Goal: Task Accomplishment & Management: Complete application form

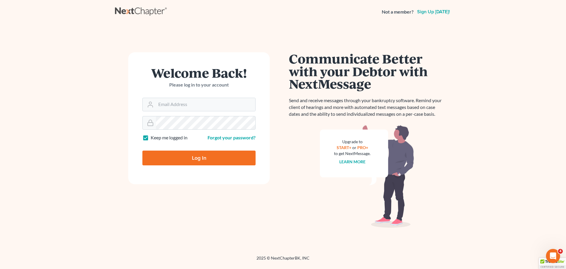
type input "[EMAIL_ADDRESS][DOMAIN_NAME]"
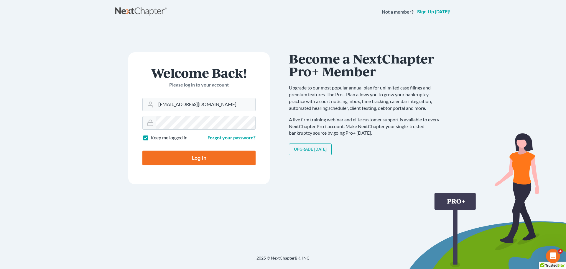
click at [151, 140] on label "Keep me logged in" at bounding box center [169, 137] width 37 height 7
click at [153, 138] on input "Keep me logged in" at bounding box center [155, 136] width 4 height 4
checkbox input "false"
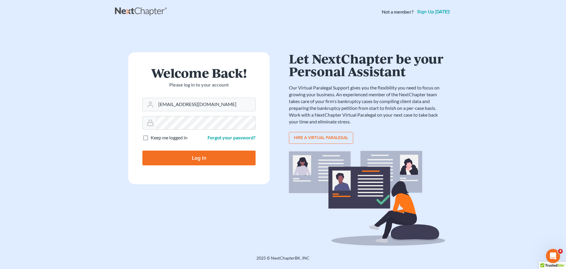
click at [177, 162] on input "Log In" at bounding box center [198, 157] width 113 height 15
type input "Thinking..."
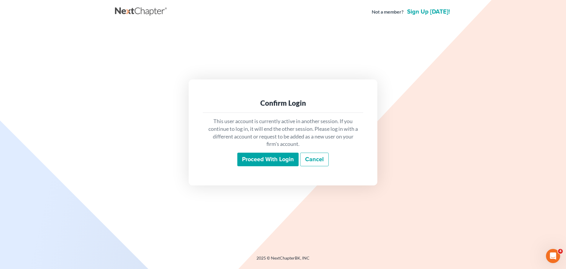
click at [263, 158] on input "Proceed with login" at bounding box center [267, 159] width 61 height 14
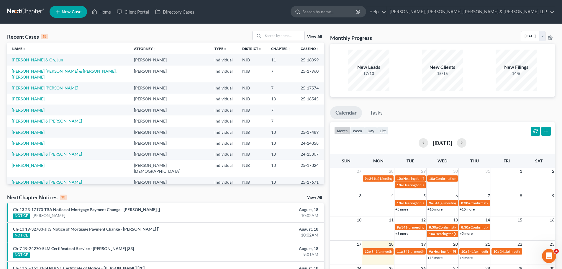
click at [356, 14] on input "search" at bounding box center [329, 11] width 54 height 11
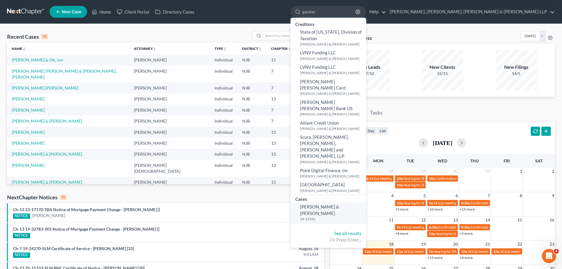
type input "gautier"
click at [339, 204] on span "Reyes, Amin & Gautier, Christy" at bounding box center [319, 210] width 39 height 12
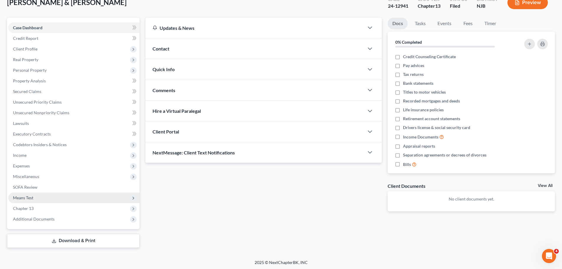
scroll to position [40, 0]
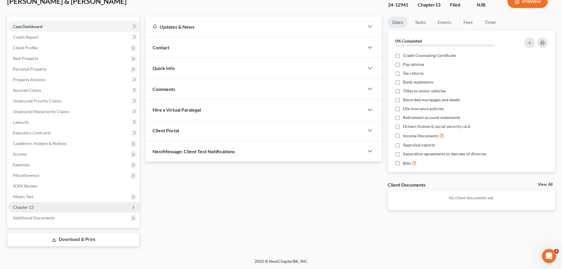
click at [31, 207] on span "Chapter 13" at bounding box center [23, 206] width 21 height 5
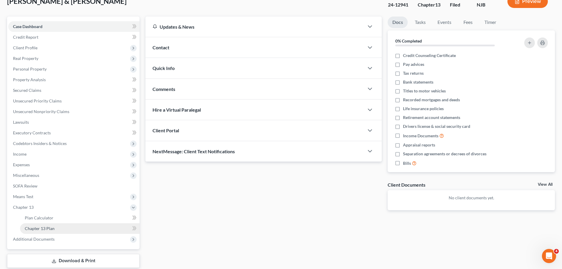
click at [45, 229] on span "Chapter 13 Plan" at bounding box center [40, 228] width 30 height 5
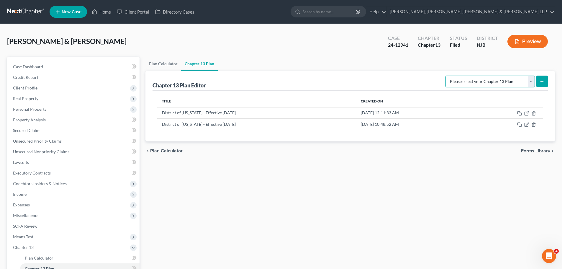
drag, startPoint x: 530, startPoint y: 84, endPoint x: 528, endPoint y: 86, distance: 3.2
click at [531, 84] on select "Please select your Chapter 13 Plan District of New Jersey - Effective 11/14/202…" at bounding box center [489, 82] width 89 height 12
select select "0"
click at [445, 76] on select "Please select your Chapter 13 Plan District of New Jersey - Effective 11/14/202…" at bounding box center [489, 82] width 89 height 12
click at [544, 84] on button "submit" at bounding box center [542, 82] width 12 height 12
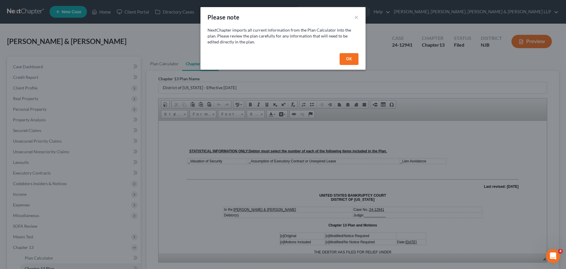
click at [356, 61] on button "OK" at bounding box center [349, 59] width 19 height 12
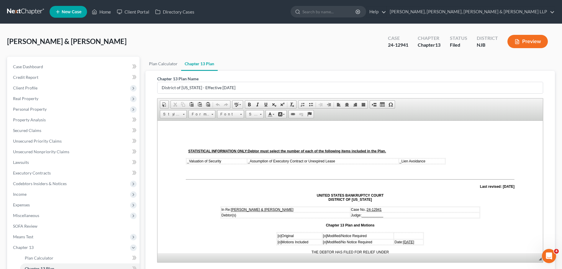
click at [188, 163] on td "_ Valuation of Security" at bounding box center [216, 160] width 60 height 5
click at [250, 159] on span "_ Assumption of Executory Contract or Unexpired Lease" at bounding box center [292, 161] width 87 height 4
click at [400, 162] on span "_" at bounding box center [401, 161] width 2 height 4
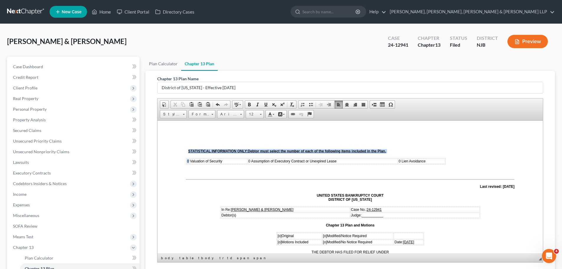
drag, startPoint x: 189, startPoint y: 161, endPoint x: 182, endPoint y: 161, distance: 6.8
click at [265, 104] on span at bounding box center [265, 104] width 5 height 5
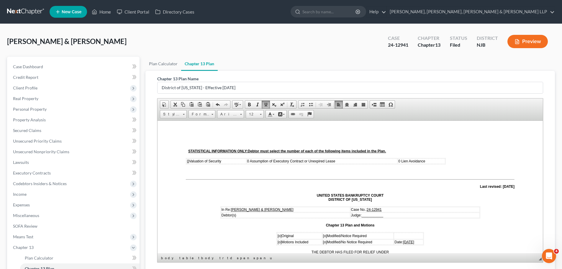
drag, startPoint x: 250, startPoint y: 160, endPoint x: 240, endPoint y: 160, distance: 10.0
click at [240, 160] on tr "0 Valuation of Security 0 Assumption of Executory Contract or Unexpired Lease 0…" at bounding box center [315, 160] width 259 height 5
click at [264, 104] on span at bounding box center [265, 104] width 5 height 5
click at [400, 160] on span "0 Lien Avoidance" at bounding box center [411, 161] width 27 height 4
drag, startPoint x: 400, startPoint y: 160, endPoint x: 393, endPoint y: 160, distance: 7.1
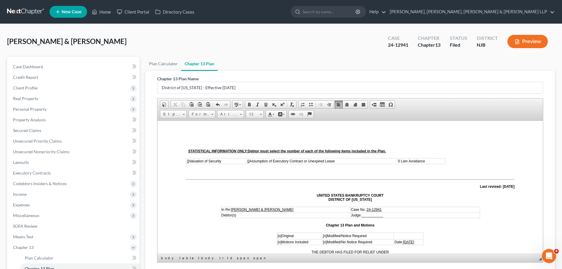
click at [393, 160] on tr "0 Valuation of Security 0 Assumption of Executory Contract or Unexpired Lease 0…" at bounding box center [315, 160] width 259 height 5
click at [267, 103] on span at bounding box center [265, 104] width 5 height 5
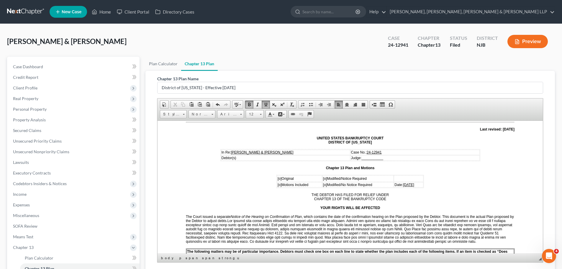
scroll to position [59, 0]
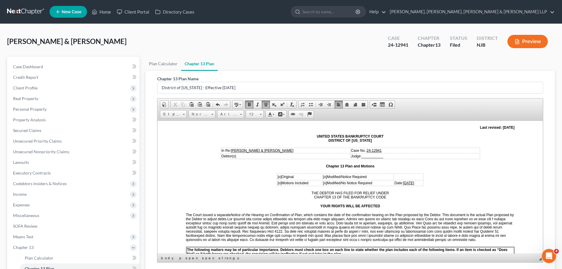
click at [372, 156] on span "___________" at bounding box center [373, 156] width 22 height 4
drag, startPoint x: 373, startPoint y: 155, endPoint x: 379, endPoint y: 156, distance: 5.7
click at [379, 156] on span "_____RG______" at bounding box center [375, 156] width 27 height 4
click at [267, 105] on span at bounding box center [265, 104] width 5 height 5
click at [231, 197] on p "THE DEBTOR HAS FILED FOR RELIEF UNDER CHAPTER 13 OF THE BANKRUPTCY CODE" at bounding box center [350, 195] width 329 height 8
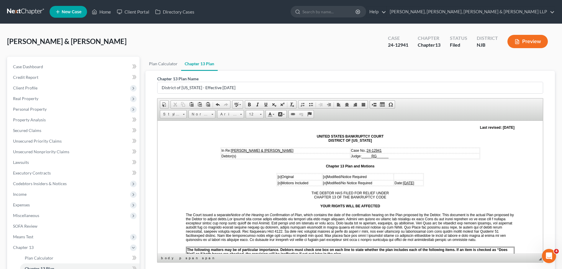
click at [377, 155] on u "RG" at bounding box center [373, 156] width 5 height 4
click at [323, 176] on span "[o]" at bounding box center [325, 176] width 4 height 4
click at [414, 183] on td "Date: 08/18/2025" at bounding box center [408, 182] width 29 height 5
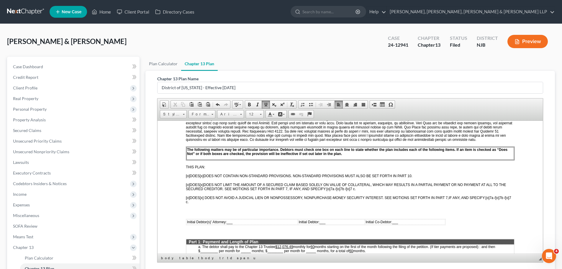
scroll to position [177, 0]
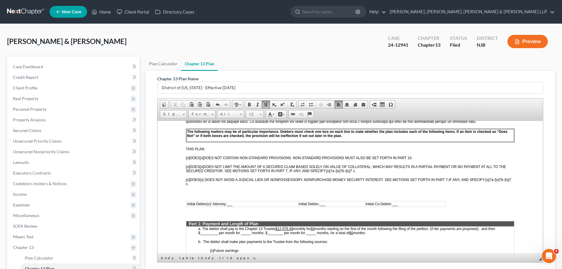
click at [229, 203] on span "___" at bounding box center [230, 203] width 6 height 4
drag, startPoint x: 229, startPoint y: 204, endPoint x: 238, endPoint y: 205, distance: 9.6
click at [238, 205] on span "_/s/ PE__" at bounding box center [234, 203] width 15 height 4
click at [266, 105] on span at bounding box center [265, 104] width 5 height 5
click at [333, 203] on span "___" at bounding box center [334, 203] width 6 height 4
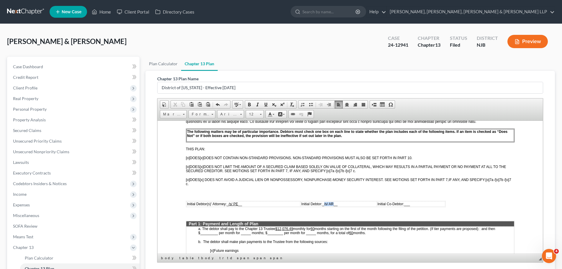
drag, startPoint x: 324, startPoint y: 204, endPoint x: 334, endPoint y: 204, distance: 10.0
click at [334, 204] on span "_/s/ AR__" at bounding box center [329, 203] width 15 height 4
click at [266, 104] on span at bounding box center [265, 104] width 5 height 5
click at [405, 203] on span "___" at bounding box center [407, 203] width 6 height 4
click at [407, 203] on span "___" at bounding box center [407, 203] width 6 height 4
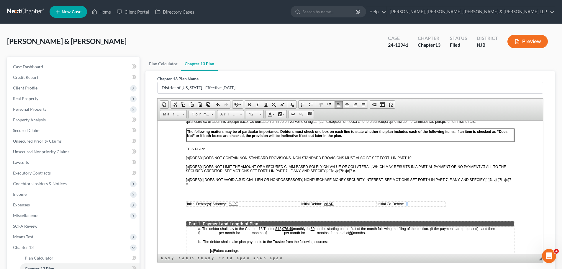
click at [407, 203] on span "___" at bounding box center [407, 203] width 6 height 4
drag, startPoint x: 394, startPoint y: 204, endPoint x: 404, endPoint y: 205, distance: 10.2
click at [404, 205] on span "__/s/ CG_" at bounding box center [398, 203] width 16 height 4
click at [265, 107] on link "Underline" at bounding box center [266, 105] width 8 height 8
click at [459, 195] on p at bounding box center [350, 192] width 329 height 5
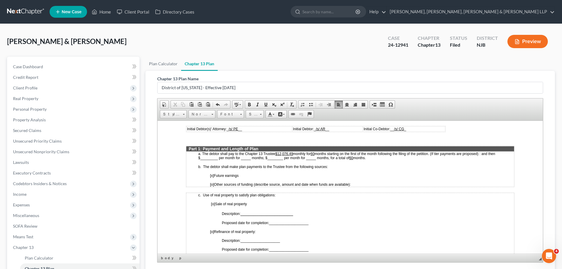
scroll to position [265, 0]
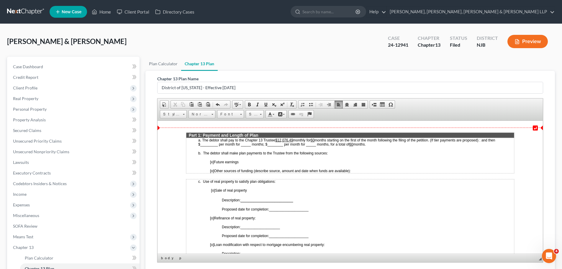
click at [292, 140] on u "$12,076.49" at bounding box center [284, 140] width 18 height 4
click at [294, 140] on span "monthly for" at bounding box center [301, 140] width 17 height 4
click at [212, 170] on span "[o]" at bounding box center [212, 170] width 4 height 4
click at [374, 168] on p "[x ] Other sources of funding (describe source, amount and date when funds are …" at bounding box center [362, 170] width 304 height 4
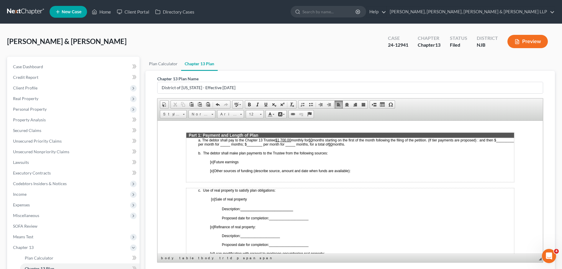
click at [219, 179] on p "​" at bounding box center [362, 179] width 304 height 4
click at [234, 184] on span "Paste" at bounding box center [240, 181] width 32 height 7
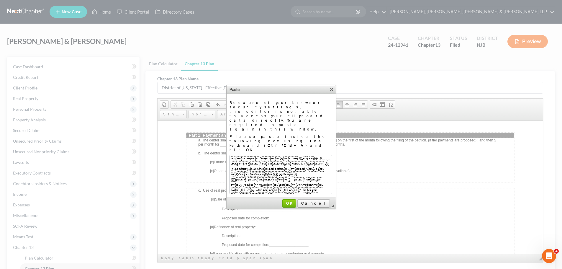
scroll to position [58, 0]
click at [319, 201] on span "Cancel" at bounding box center [313, 203] width 31 height 4
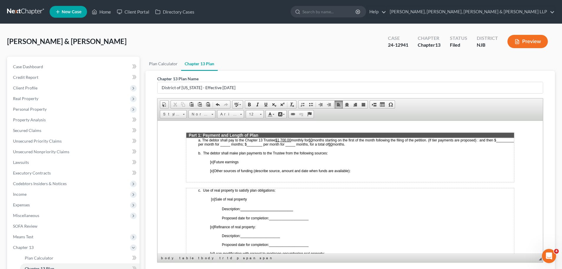
click at [386, 173] on td "a. The debtor shall pay to the Chapter 13 Trustee $1,700.00 monthly for 60 mont…" at bounding box center [350, 159] width 328 height 44
click at [232, 185] on span "Paste" at bounding box center [241, 183] width 32 height 7
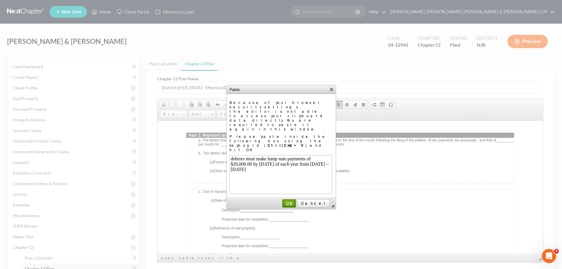
click at [295, 201] on span "OK" at bounding box center [289, 203] width 12 height 4
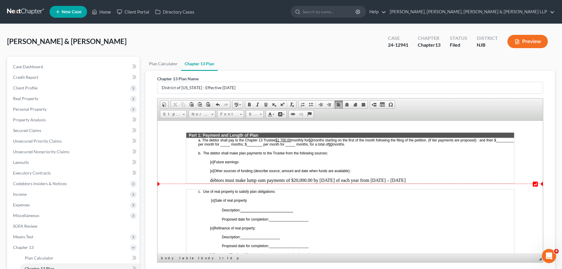
click at [247, 180] on p "debtors must make lump sum payments of $20,000.00 by April 30th of each year fr…" at bounding box center [362, 179] width 304 height 5
click at [378, 178] on p "Lump sum payments of $20,000.00 by April 30th of each year from 2025 – 2028" at bounding box center [362, 179] width 304 height 5
click at [381, 180] on p "Lump sum payments of $20,000.00 by April 30th of each year from 2025 – 2028" at bounding box center [362, 179] width 304 height 5
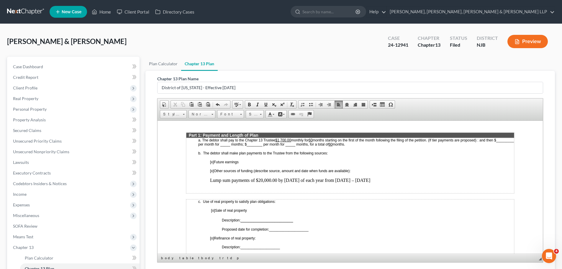
click at [372, 180] on p "Lump sum payments of $20,000.00 by April 30th of each year from 2025 – 2028" at bounding box center [362, 179] width 304 height 5
click at [222, 191] on p at bounding box center [362, 189] width 304 height 5
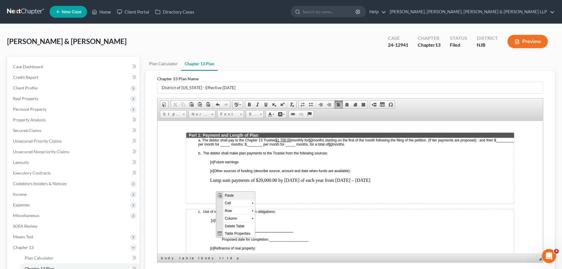
click at [235, 195] on span "Paste" at bounding box center [239, 194] width 32 height 7
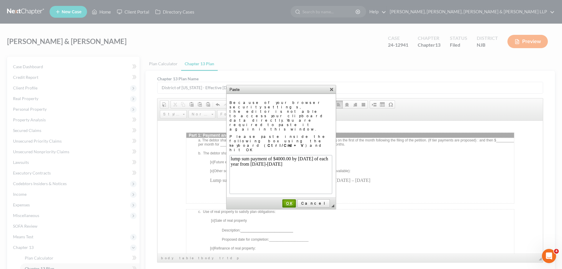
click at [295, 201] on span "OK" at bounding box center [289, 203] width 12 height 4
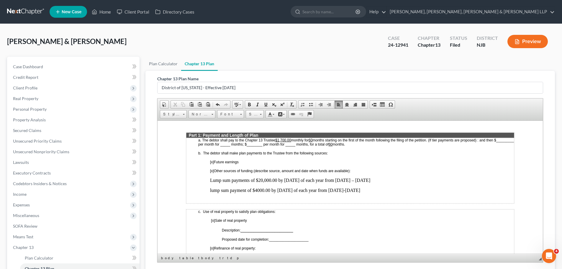
drag, startPoint x: 210, startPoint y: 188, endPoint x: 213, endPoint y: 188, distance: 3.0
click at [210, 188] on p "lump sum payment of $4000.00 by January 31st of each year from 2025-2029" at bounding box center [362, 189] width 304 height 5
click at [211, 188] on p "lump sum payment of $4000.00 by January 31st of each year from 2025-2029" at bounding box center [362, 189] width 304 height 5
click at [359, 189] on p "Lump sum payment of $4000.00 by January 31st of each year from 2025-2029" at bounding box center [362, 189] width 304 height 5
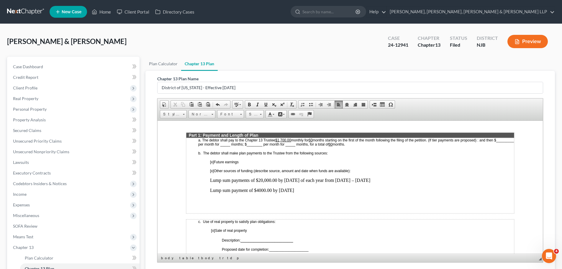
click at [330, 191] on p "Lump sum payment of $4000.00 by January 31, 2025" at bounding box center [362, 189] width 304 height 5
drag, startPoint x: 245, startPoint y: 201, endPoint x: 237, endPoint y: 201, distance: 7.4
click at [244, 201] on p at bounding box center [362, 199] width 304 height 5
drag, startPoint x: 236, startPoint y: 206, endPoint x: 296, endPoint y: 287, distance: 101.4
click at [236, 206] on span "Paste" at bounding box center [241, 205] width 32 height 7
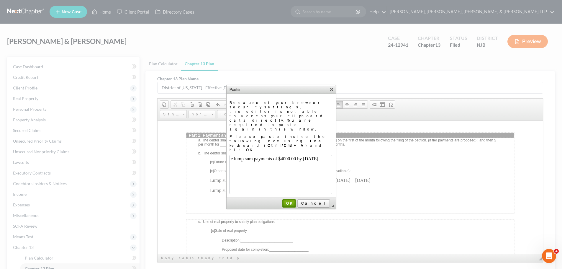
click at [295, 201] on span "OK" at bounding box center [289, 203] width 12 height 4
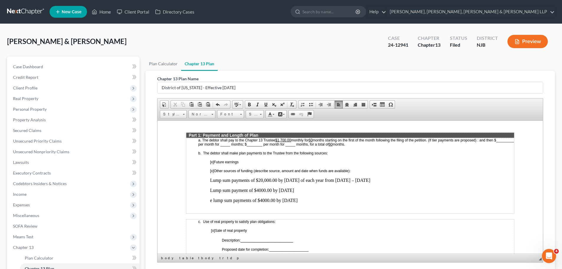
click at [213, 199] on p "e lump sum payments of $4000.00 by October 31st" at bounding box center [362, 199] width 304 height 5
click at [310, 200] on p "Lump sum payments of $4000.00 by October 31st" at bounding box center [362, 199] width 304 height 5
click at [315, 189] on p "Lump sum payment of $4000.00 by January 31, 2025" at bounding box center [362, 189] width 304 height 5
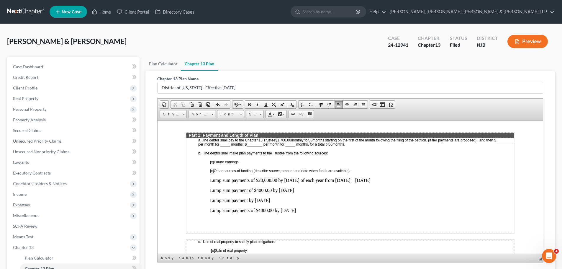
click at [249, 198] on p "Lump sum payment by April 30, 2025" at bounding box center [362, 199] width 304 height 5
click at [327, 209] on p "Lump sum payments of $4000.00 by October 31, 2024" at bounding box center [362, 209] width 304 height 5
click at [295, 219] on p "Lump sum payments of $8,000.00 by" at bounding box center [362, 219] width 304 height 5
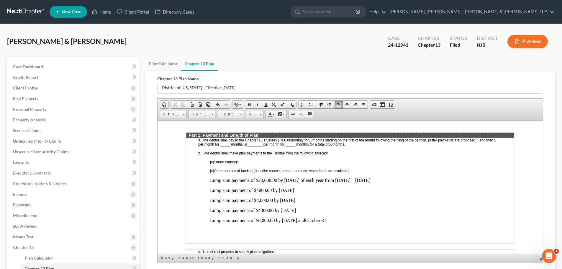
click at [297, 220] on p "Lump sum payments of $8,000.00 by April 30 andOctober 31" at bounding box center [362, 219] width 304 height 5
click at [332, 219] on p "Lump sum payments of $8,000.00 by April 30th andOctober 31" at bounding box center [362, 219] width 304 height 5
click at [309, 218] on p "Lump sum payments of $8,000.00 by April 30th andOctober 31st of each year from …" at bounding box center [362, 219] width 304 height 5
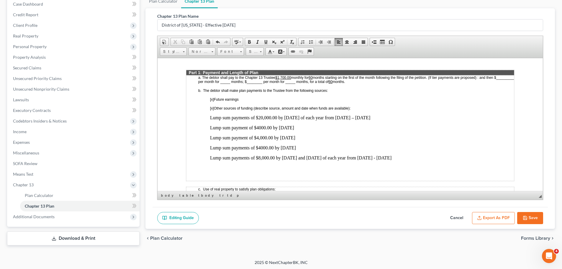
scroll to position [63, 0]
click at [536, 219] on button "Save" at bounding box center [530, 217] width 26 height 12
select select "0"
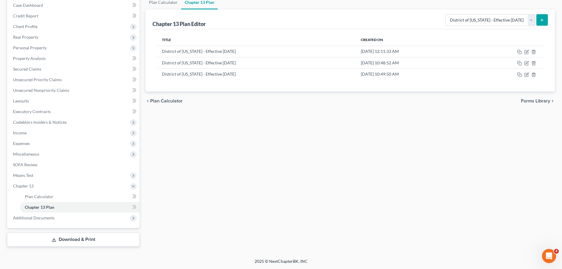
scroll to position [0, 0]
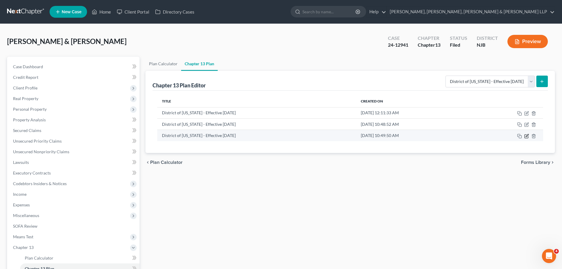
click at [527, 137] on icon "button" at bounding box center [526, 136] width 5 height 5
